Goal: Find specific page/section: Find specific page/section

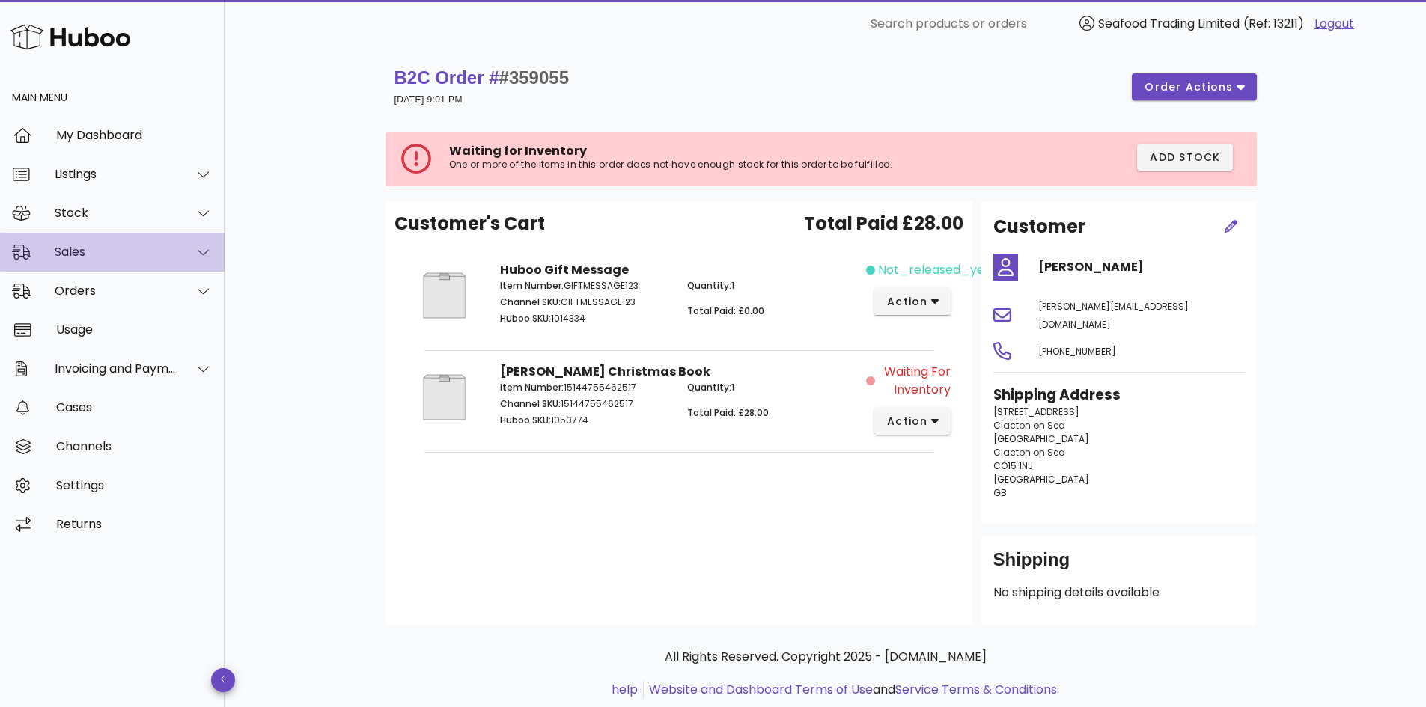
click at [106, 253] on div "Sales" at bounding box center [116, 252] width 122 height 14
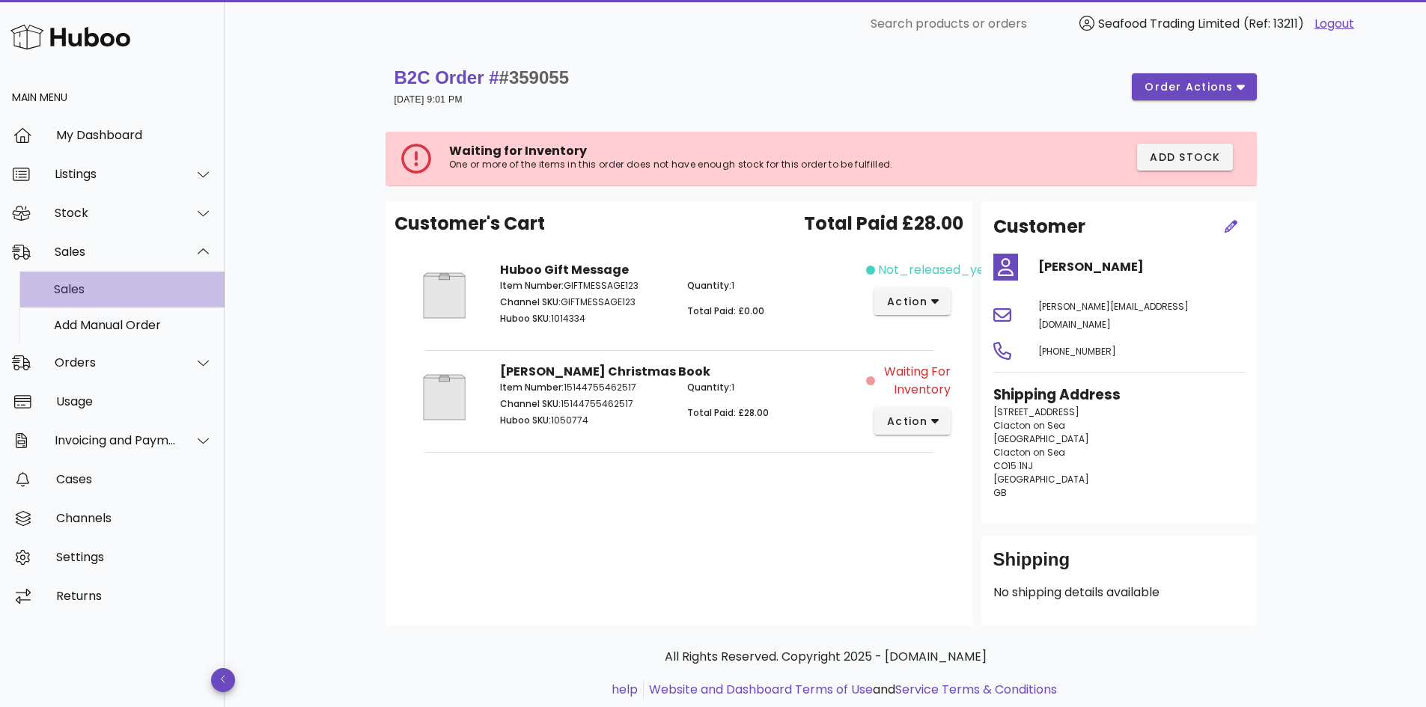
click at [70, 287] on div "Sales" at bounding box center [133, 289] width 159 height 14
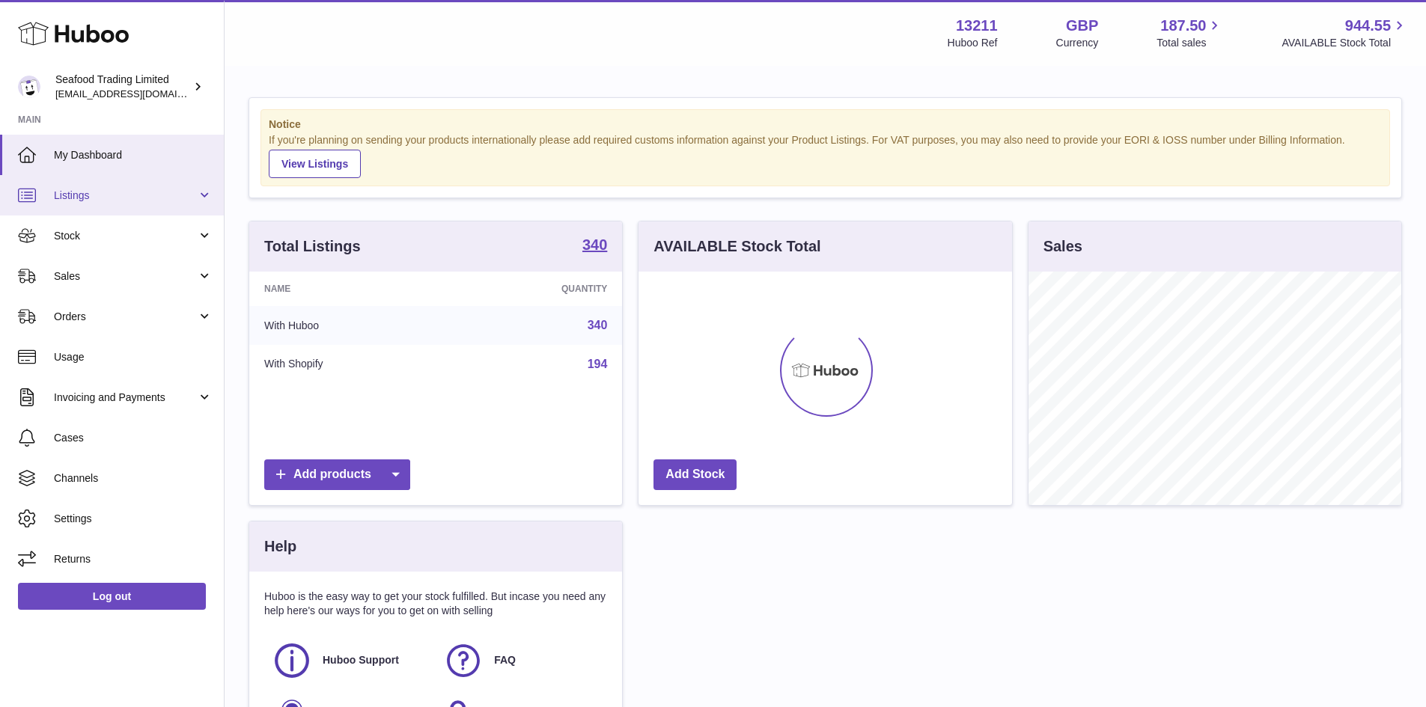
scroll to position [234, 373]
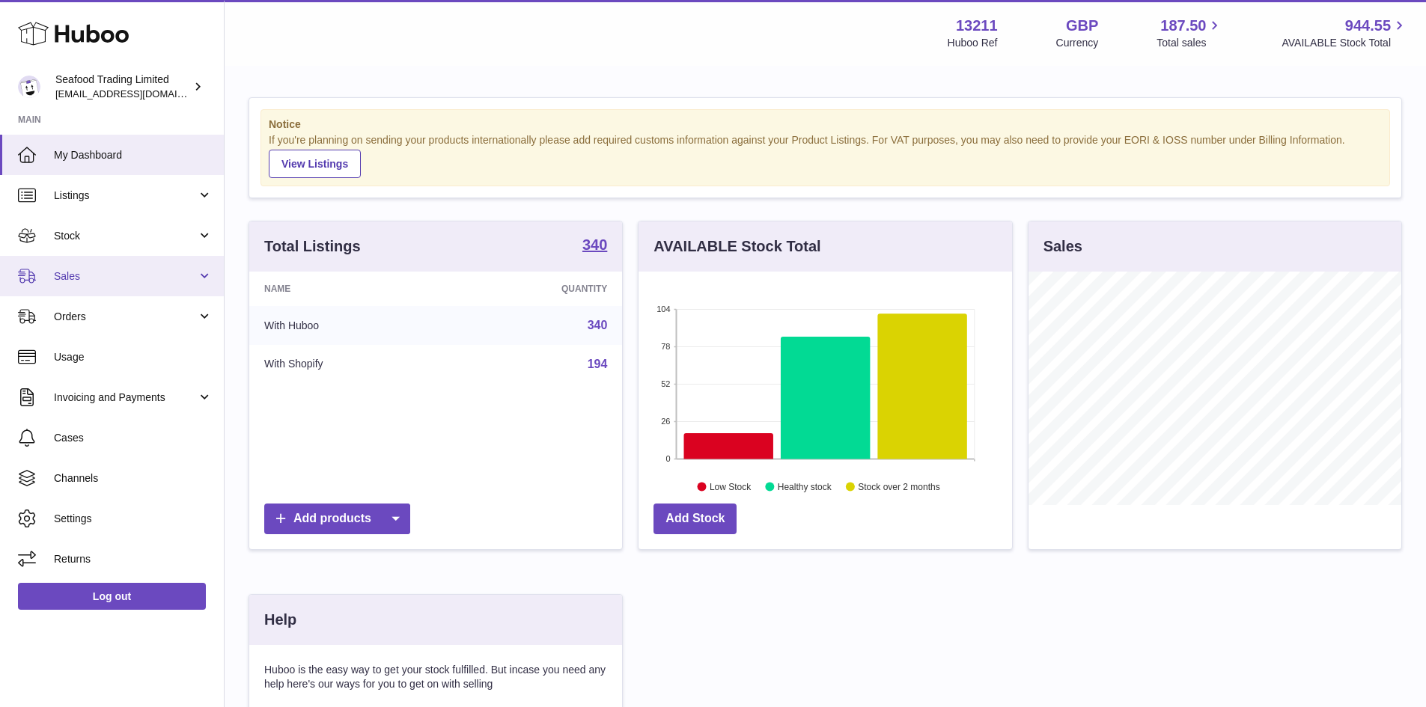
click at [79, 278] on span "Sales" at bounding box center [125, 276] width 143 height 14
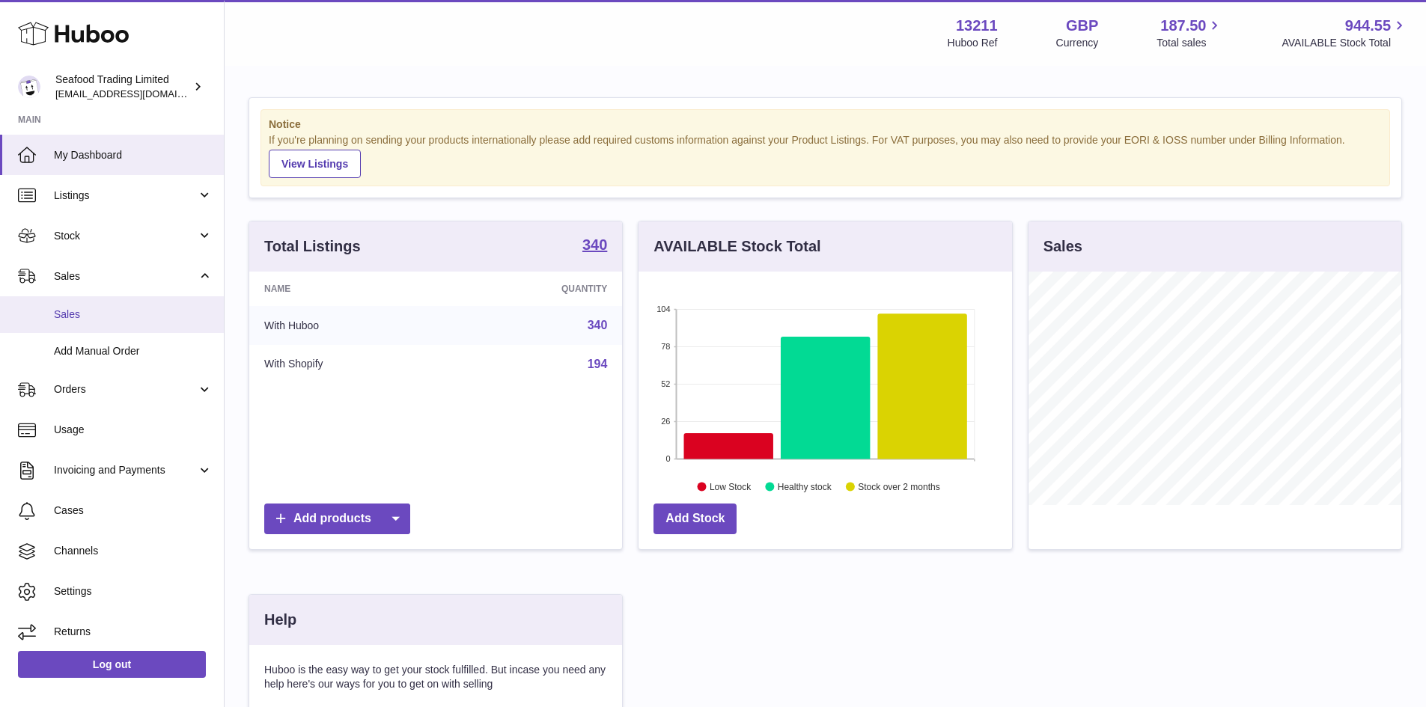
click at [74, 306] on link "Sales" at bounding box center [112, 314] width 224 height 37
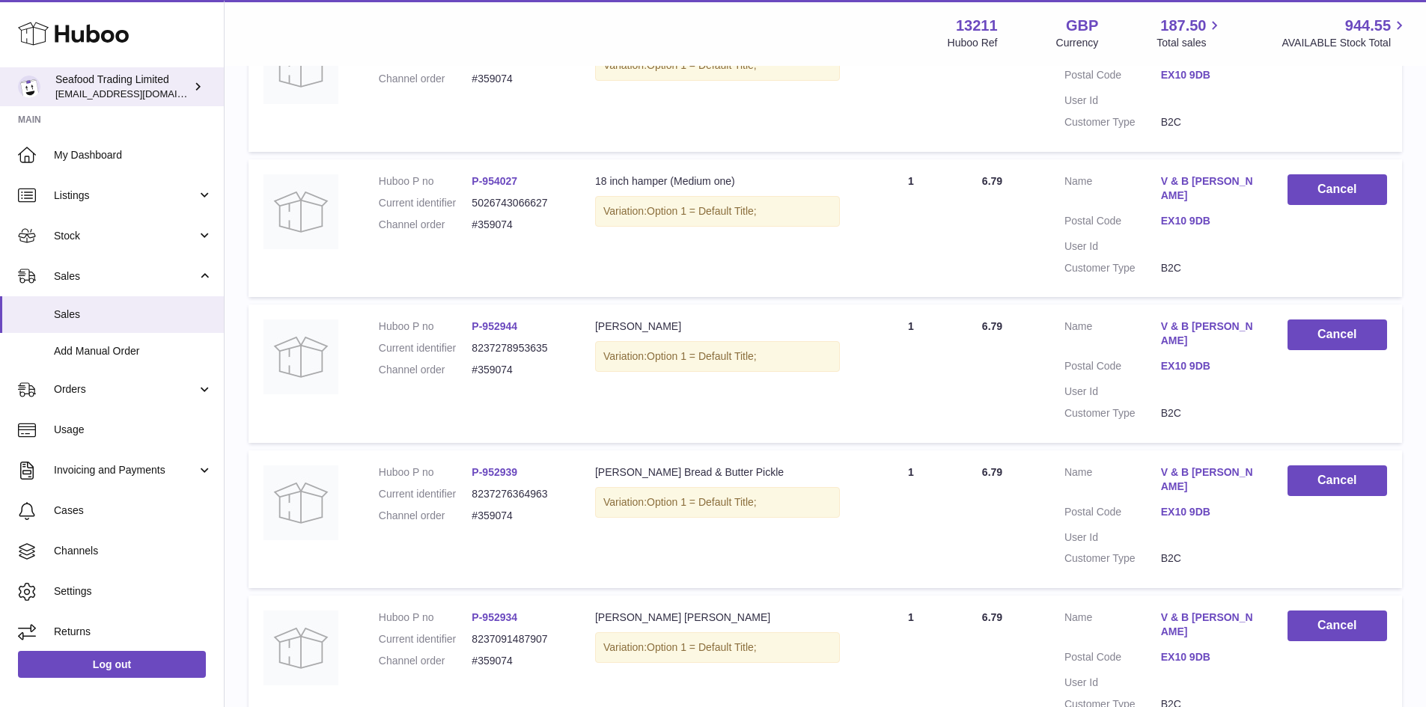
scroll to position [599, 0]
